Goal: Information Seeking & Learning: Learn about a topic

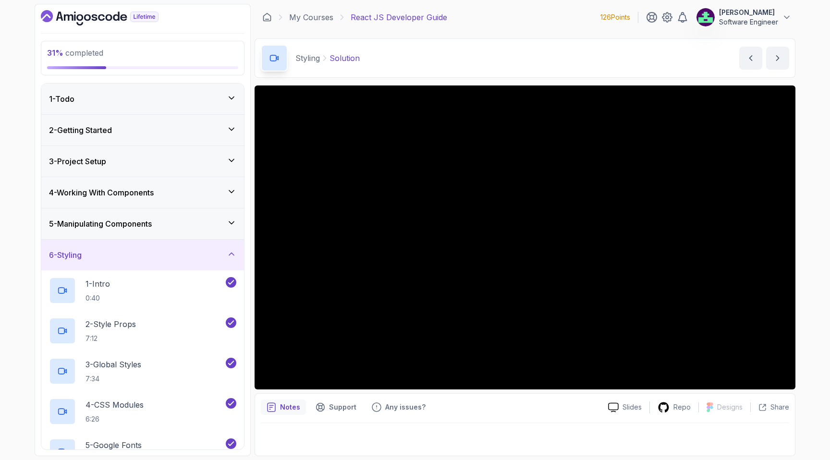
scroll to position [221, 0]
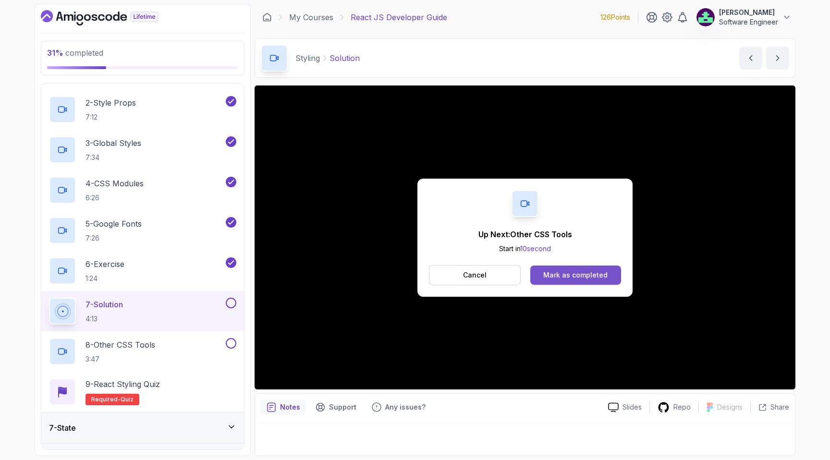
click at [564, 277] on div "Mark as completed" at bounding box center [575, 275] width 64 height 10
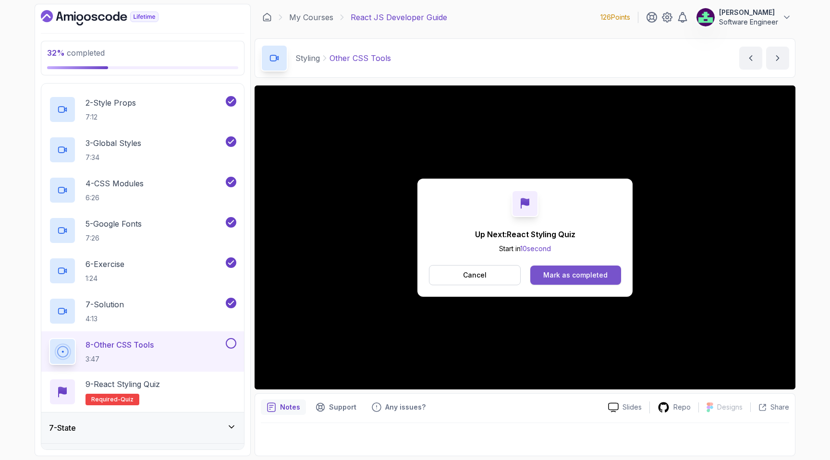
click at [535, 271] on button "Mark as completed" at bounding box center [575, 275] width 91 height 19
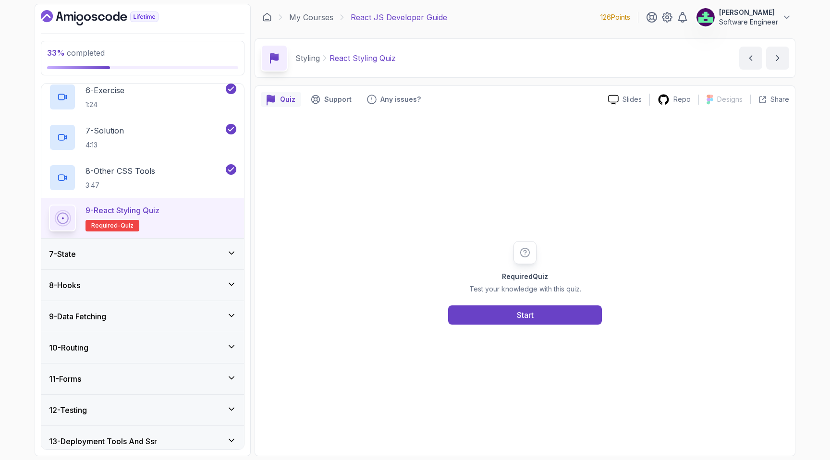
click at [187, 259] on div "7 - State" at bounding box center [142, 254] width 187 height 12
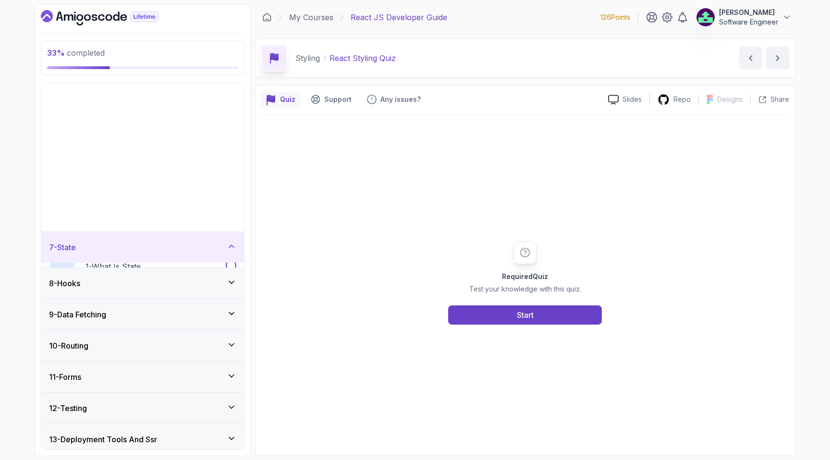
scroll to position [102, 0]
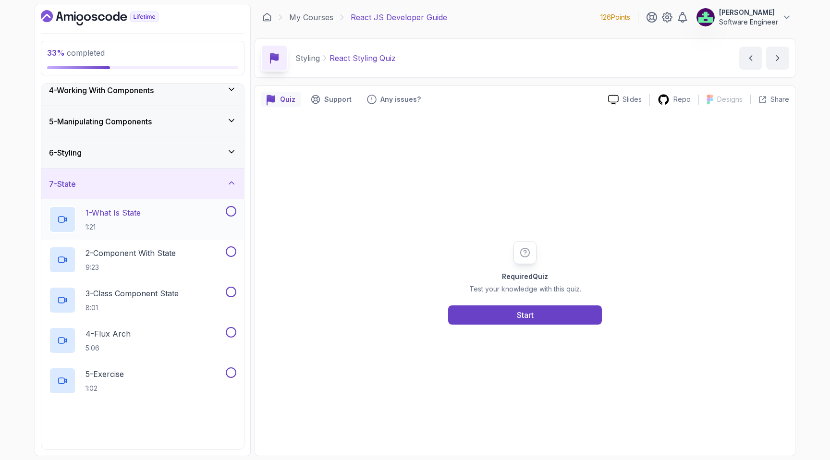
click at [172, 208] on div "1 - What Is State 1:21" at bounding box center [136, 219] width 175 height 27
